Goal: Check status: Check status

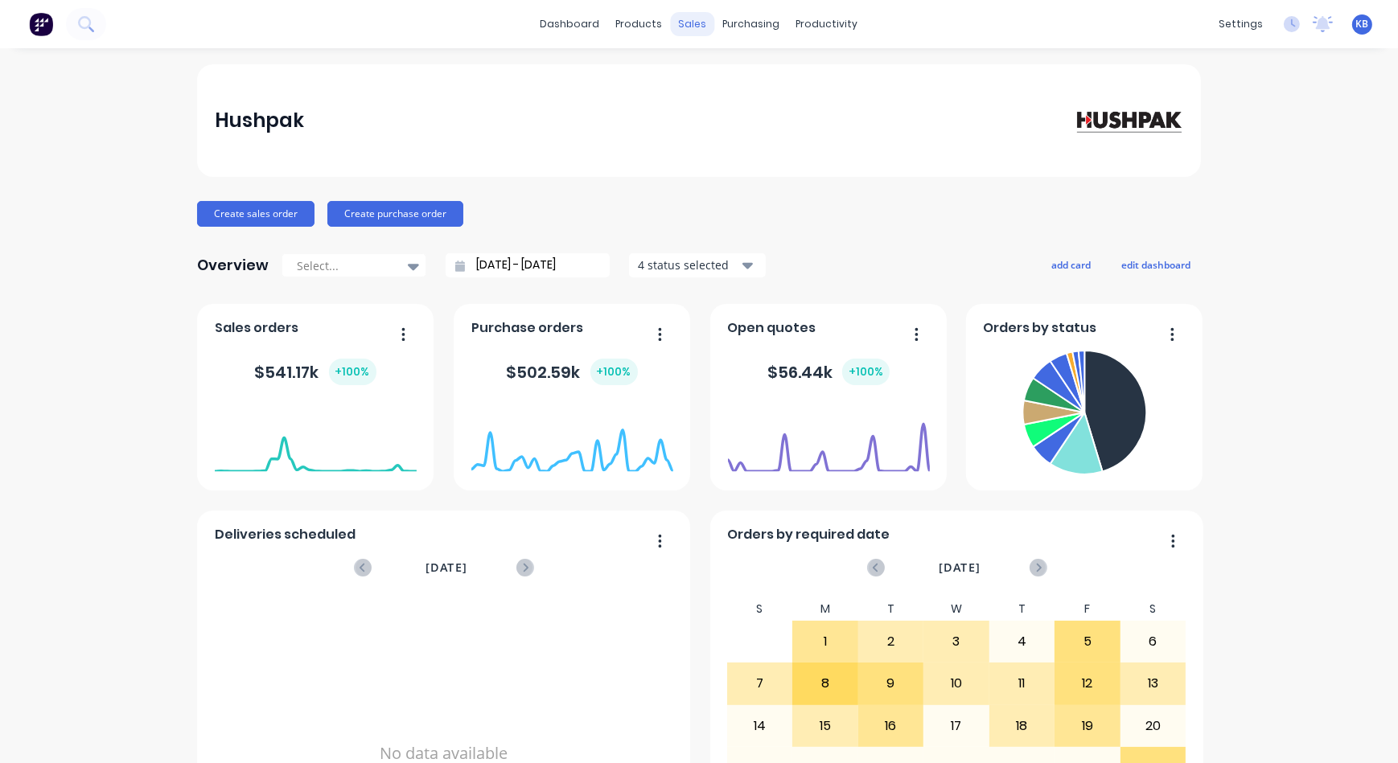
click at [680, 19] on div "sales" at bounding box center [693, 24] width 44 height 24
click at [698, 85] on link "Sales Orders" at bounding box center [772, 76] width 213 height 32
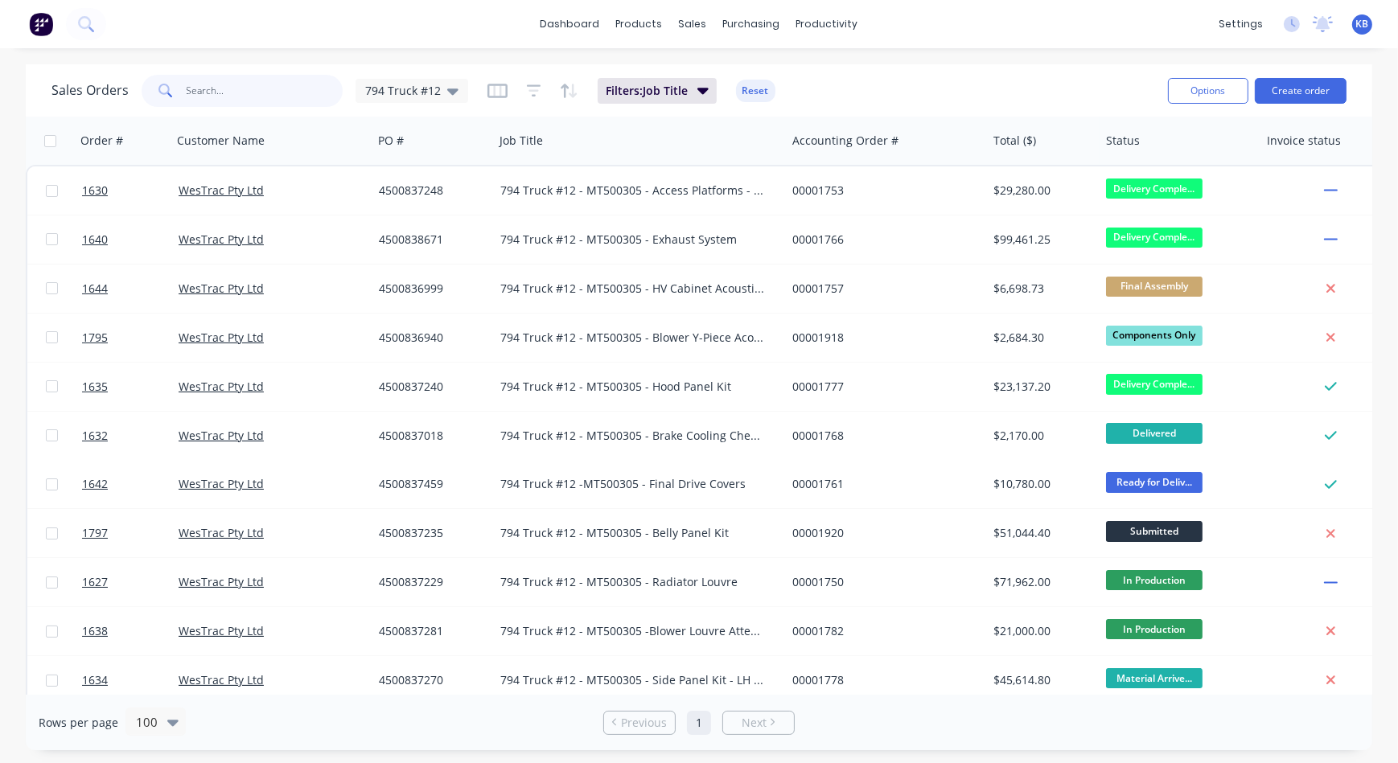
click at [210, 97] on input "text" at bounding box center [265, 91] width 157 height 32
type input "1599"
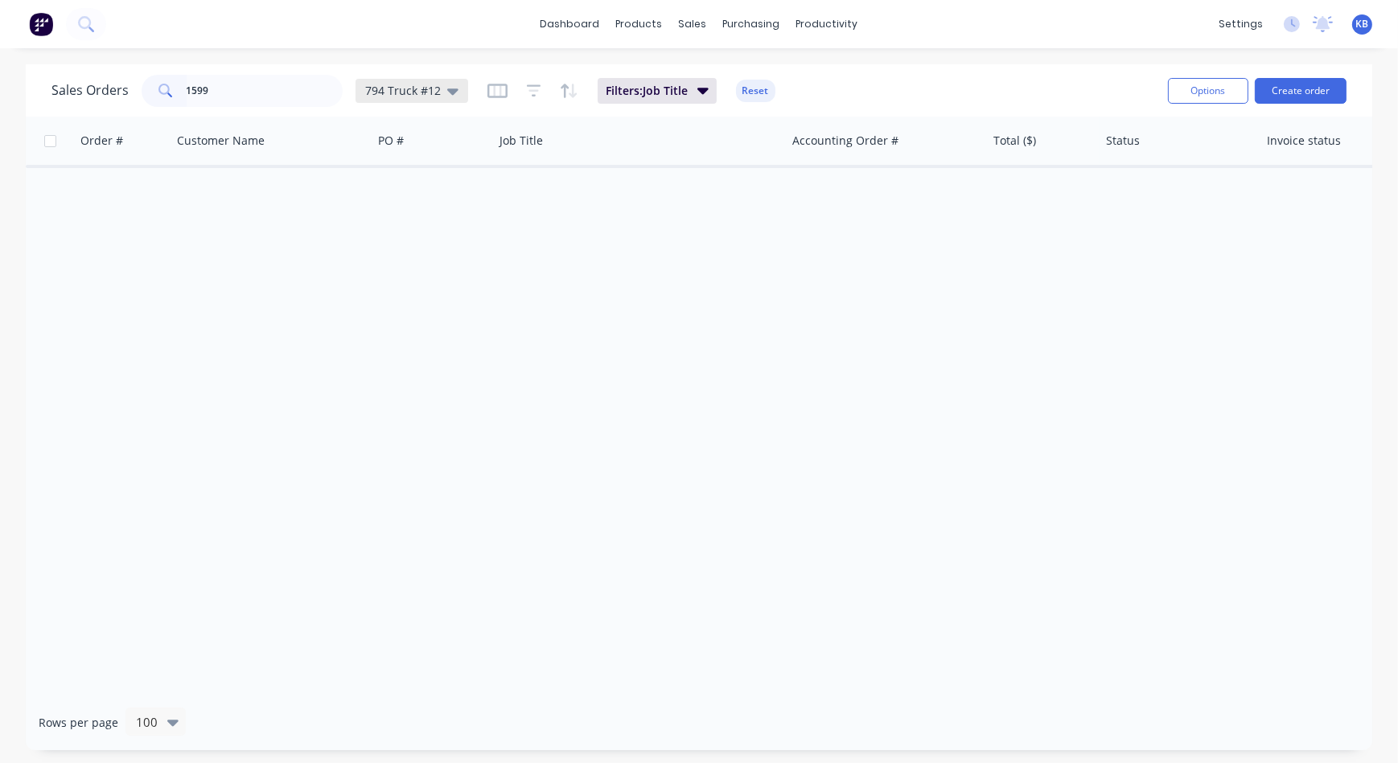
click at [401, 96] on span "794 Truck #12" at bounding box center [403, 90] width 76 height 17
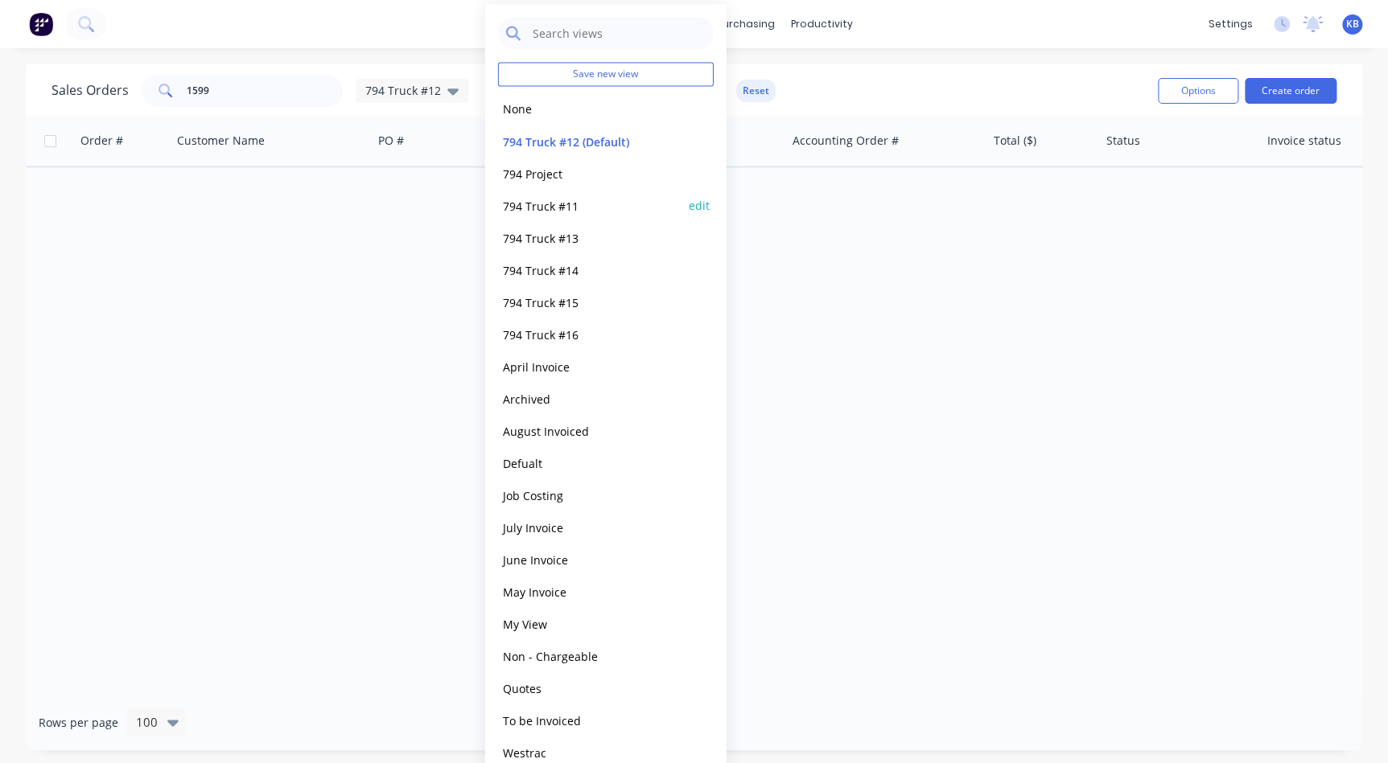
click at [557, 214] on button "794 Truck #11" at bounding box center [589, 205] width 183 height 19
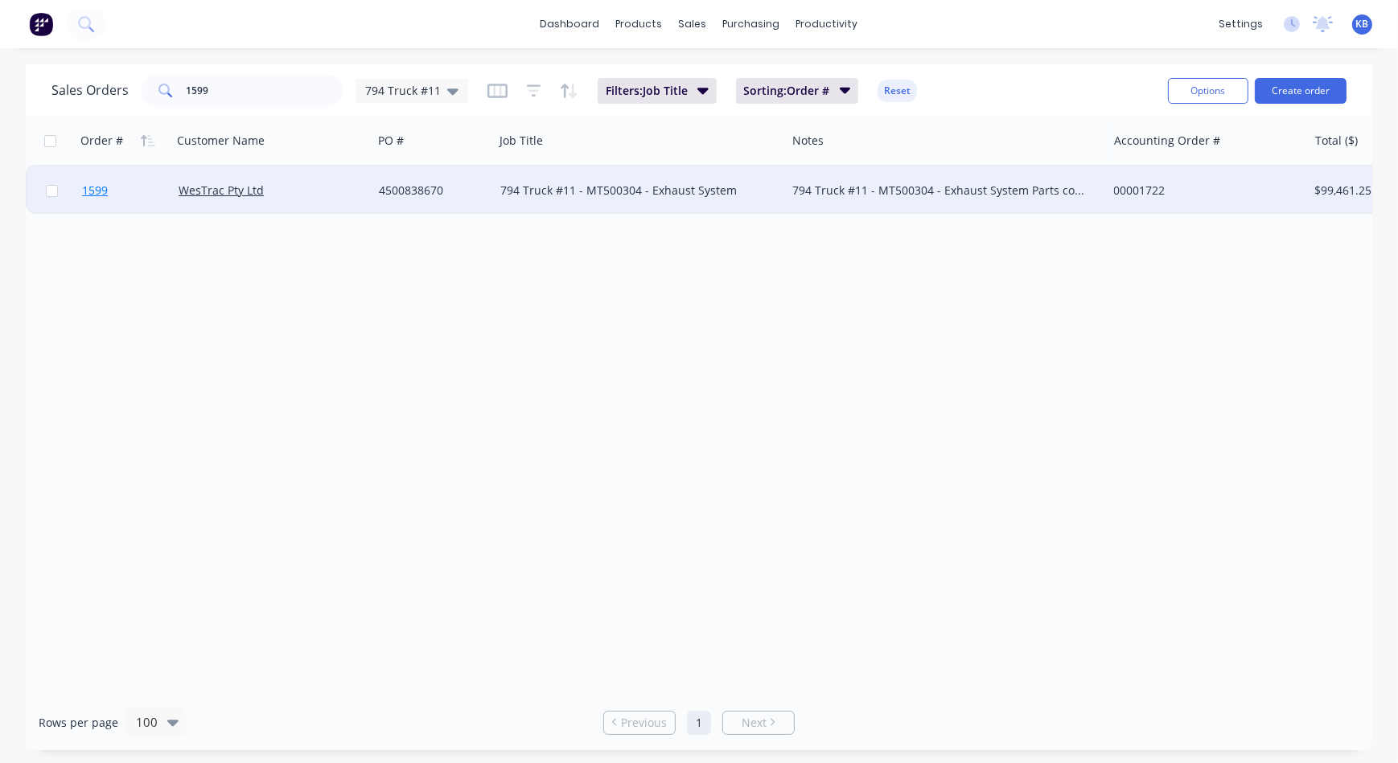
click at [111, 185] on link "1599" at bounding box center [130, 191] width 97 height 48
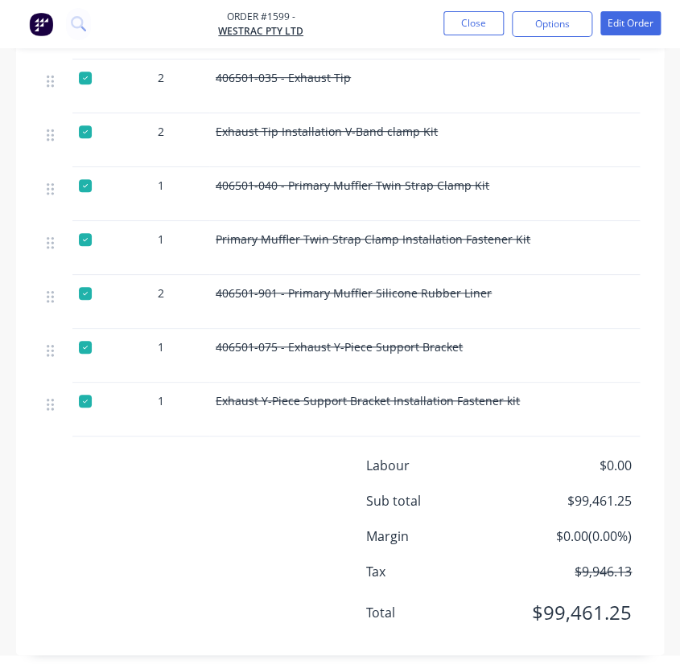
scroll to position [1634, 0]
